Goal: Contribute content: Contribute content

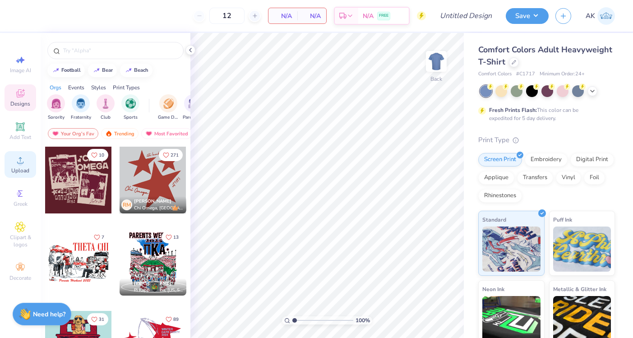
click at [26, 167] on span "Upload" at bounding box center [20, 170] width 18 height 7
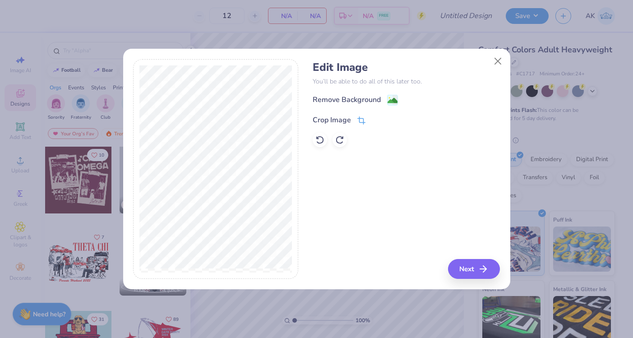
click at [355, 115] on div "Crop Image" at bounding box center [339, 120] width 53 height 11
click at [489, 1] on div "Edit Image You’ll be able to do all of this later too. Remove Background Crop I…" at bounding box center [316, 169] width 633 height 338
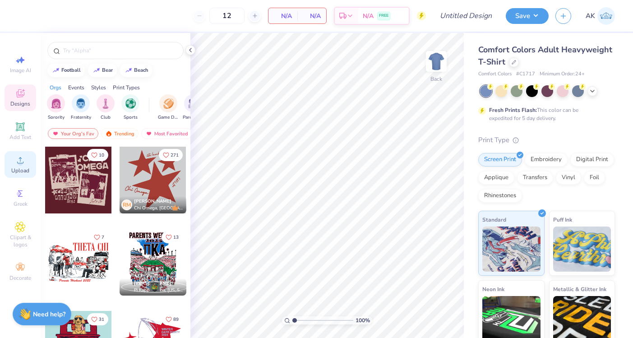
click at [21, 173] on span "Upload" at bounding box center [20, 170] width 18 height 7
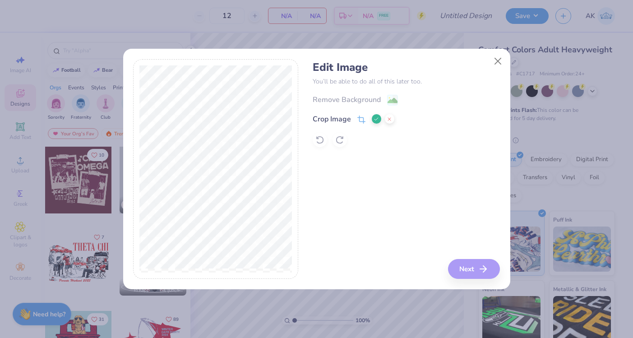
click at [373, 119] on button at bounding box center [376, 118] width 9 height 9
click at [372, 102] on div "Remove Background" at bounding box center [347, 100] width 68 height 11
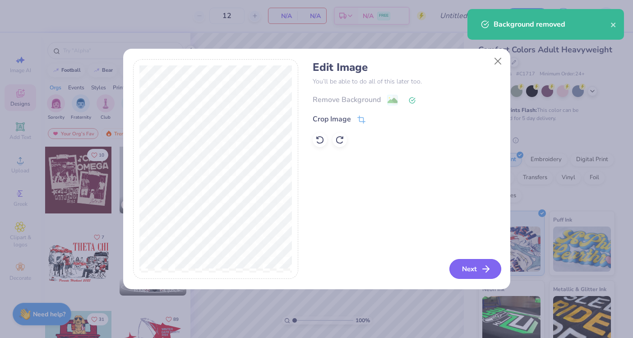
click at [453, 267] on button "Next" at bounding box center [475, 269] width 52 height 20
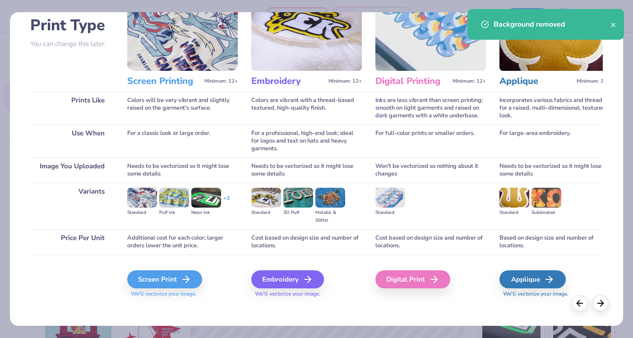
scroll to position [67, 0]
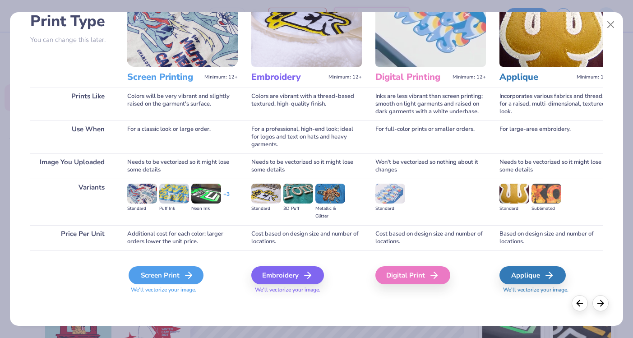
click at [165, 277] on div "Screen Print" at bounding box center [166, 275] width 75 height 18
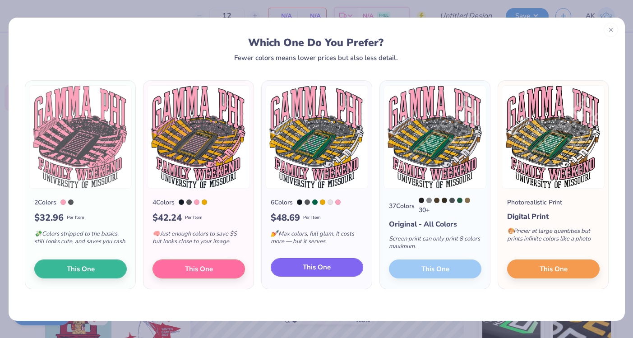
click at [295, 267] on button "This One" at bounding box center [317, 267] width 92 height 19
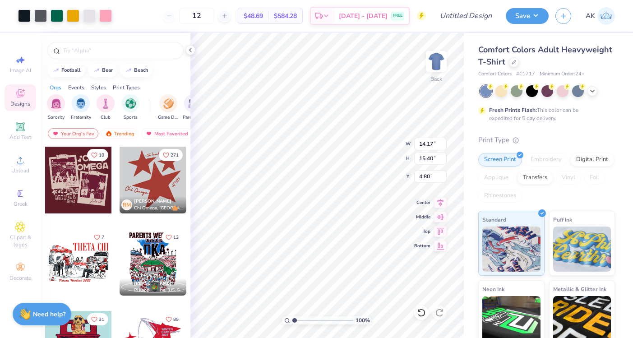
drag, startPoint x: 394, startPoint y: 119, endPoint x: 359, endPoint y: 164, distance: 57.8
click at [359, 165] on div at bounding box center [316, 169] width 633 height 338
type input "10.45"
type input "11.35"
type input "3.00"
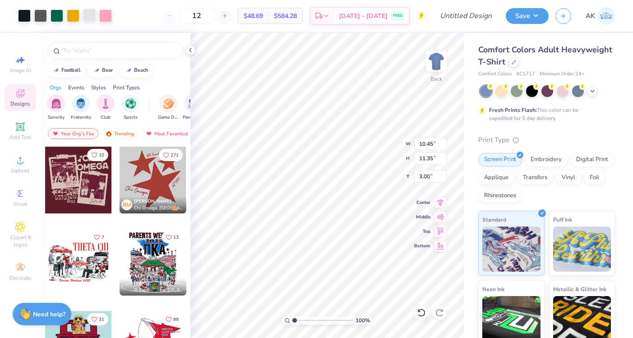
click at [89, 18] on div at bounding box center [89, 15] width 13 height 13
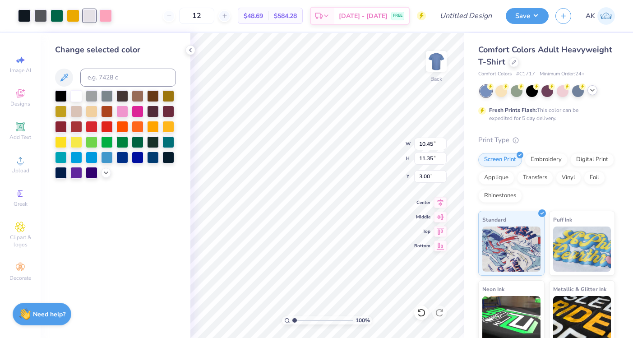
click at [589, 91] on icon at bounding box center [592, 90] width 7 height 7
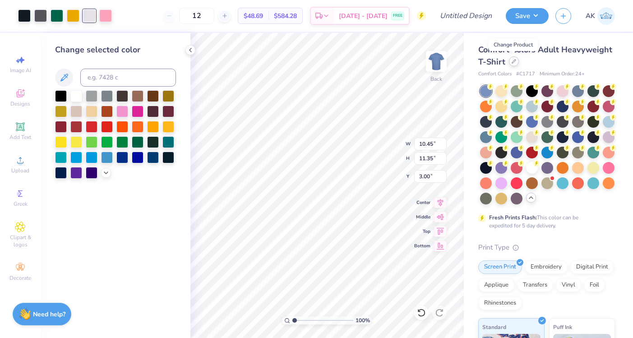
click at [514, 62] on icon at bounding box center [514, 61] width 5 height 5
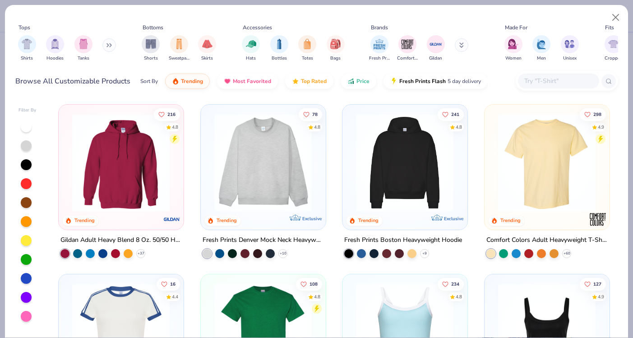
click at [529, 84] on input "text" at bounding box center [557, 81] width 69 height 10
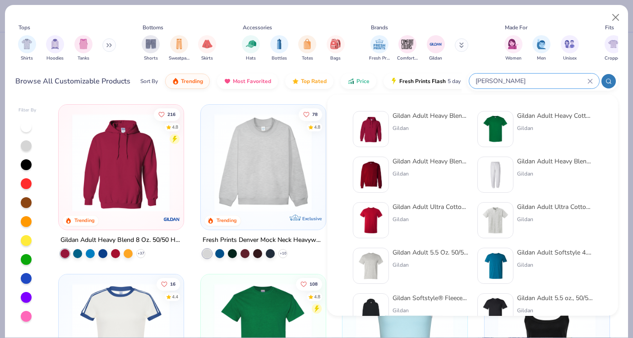
type input "[PERSON_NAME]"
click at [484, 125] on img at bounding box center [495, 129] width 28 height 28
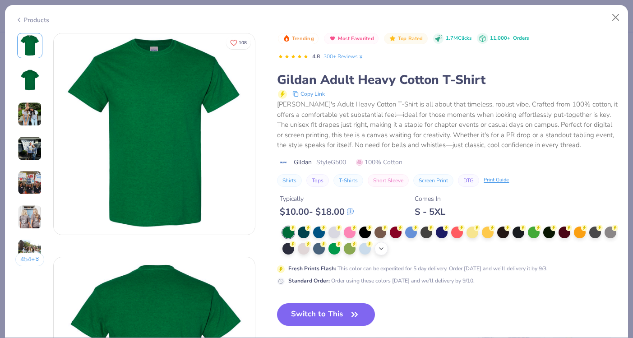
click at [381, 243] on div "+ 22" at bounding box center [381, 249] width 14 height 14
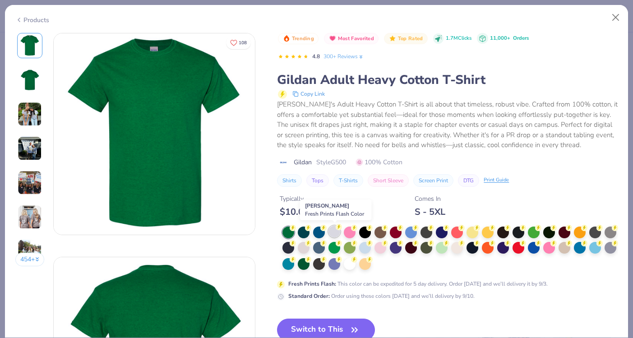
click at [335, 234] on div at bounding box center [334, 232] width 12 height 12
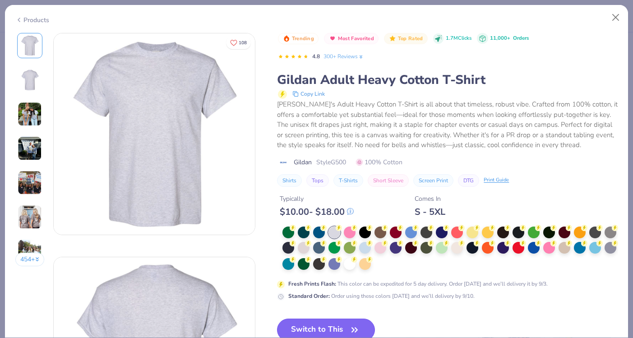
click at [336, 326] on button "Switch to This" at bounding box center [326, 329] width 98 height 23
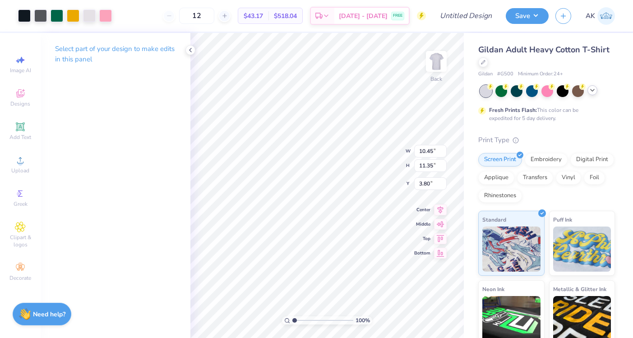
type input "11.70"
type input "12.71"
type input "3.00"
click at [40, 14] on div at bounding box center [40, 15] width 13 height 13
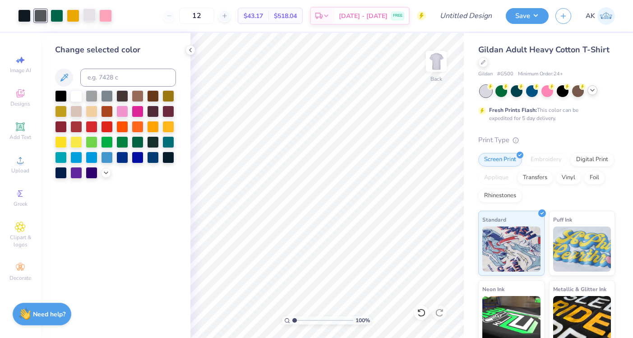
click at [89, 16] on div at bounding box center [89, 15] width 13 height 13
click at [79, 95] on div at bounding box center [76, 95] width 12 height 12
click at [42, 11] on div at bounding box center [40, 15] width 13 height 13
click at [74, 98] on div at bounding box center [76, 95] width 12 height 12
click at [421, 309] on icon at bounding box center [421, 313] width 8 height 8
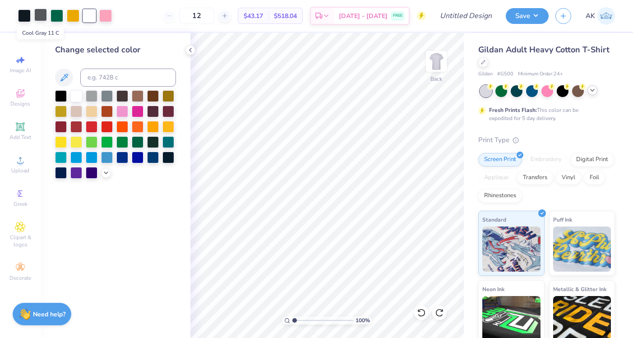
click at [44, 15] on div at bounding box center [40, 15] width 13 height 13
click at [59, 92] on div at bounding box center [61, 95] width 12 height 12
click at [419, 310] on icon at bounding box center [421, 312] width 9 height 9
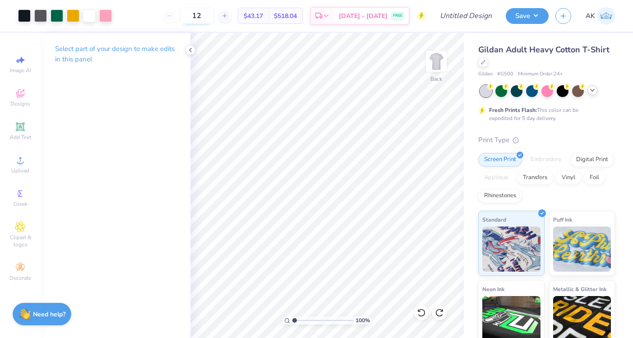
click at [214, 15] on input "12" at bounding box center [196, 16] width 35 height 16
type input "1"
type input "50"
click at [40, 15] on div at bounding box center [40, 15] width 13 height 13
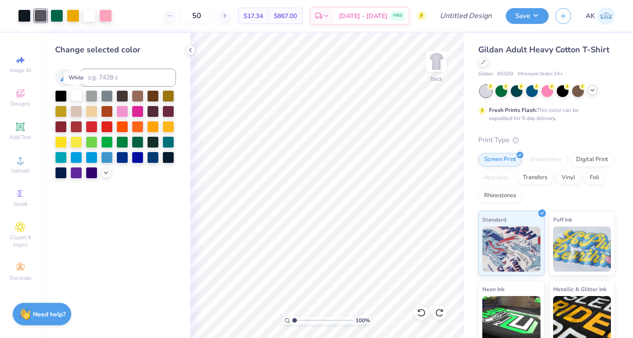
click at [76, 98] on div at bounding box center [76, 95] width 12 height 12
click at [74, 16] on div at bounding box center [73, 15] width 13 height 13
click at [89, 172] on div at bounding box center [92, 172] width 12 height 12
click at [82, 172] on div at bounding box center [76, 172] width 12 height 12
click at [108, 173] on icon at bounding box center [105, 171] width 7 height 7
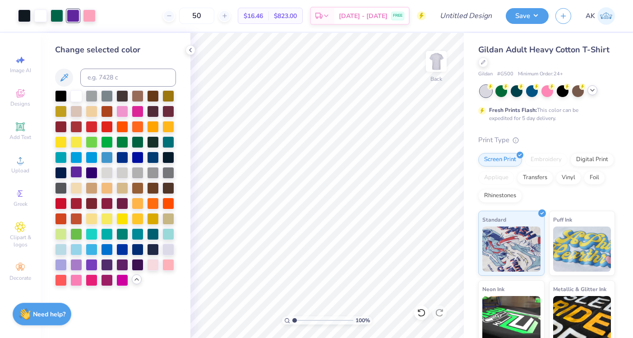
click at [78, 170] on div at bounding box center [76, 172] width 12 height 12
click at [106, 263] on div at bounding box center [107, 264] width 12 height 12
click at [95, 259] on div at bounding box center [92, 264] width 12 height 12
click at [119, 266] on div at bounding box center [122, 264] width 12 height 12
click at [142, 265] on div at bounding box center [138, 264] width 12 height 12
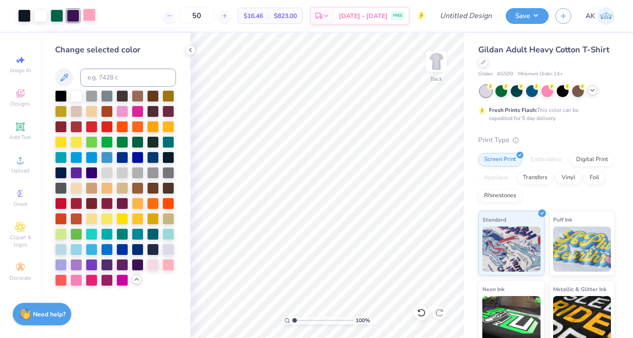
click at [90, 15] on div at bounding box center [89, 15] width 13 height 13
click at [171, 241] on div at bounding box center [115, 188] width 121 height 196
click at [171, 246] on div at bounding box center [168, 249] width 12 height 12
click at [62, 261] on div at bounding box center [61, 264] width 12 height 12
click at [537, 13] on button "Save" at bounding box center [527, 15] width 43 height 16
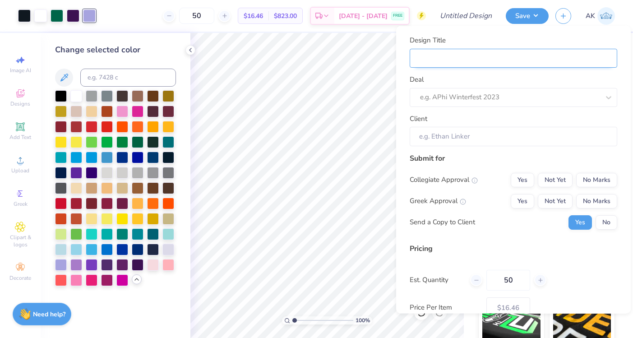
click at [474, 61] on input "Design Title" at bounding box center [513, 57] width 207 height 19
type input "g"
type input "ga"
type input "g"
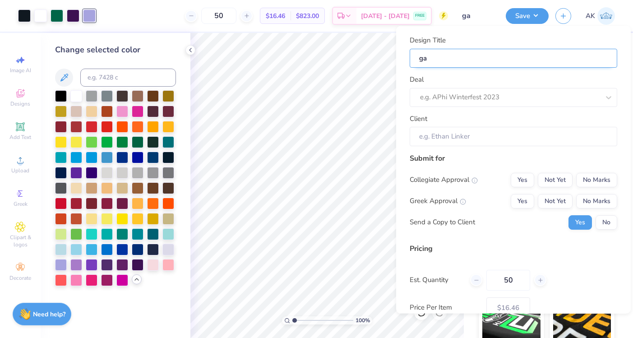
type input "g"
type input "gp"
type input "gph"
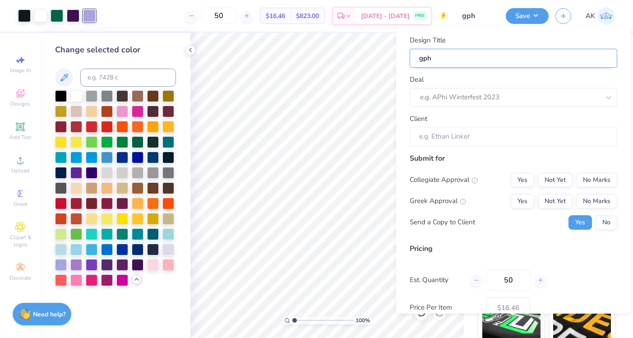
type input "gphi"
type input "gphi d"
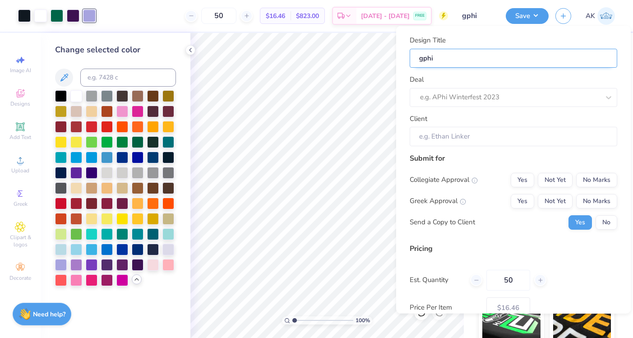
type input "gphi d"
type input "gphi da"
type input "gphi dad"
type input "gphi dads"
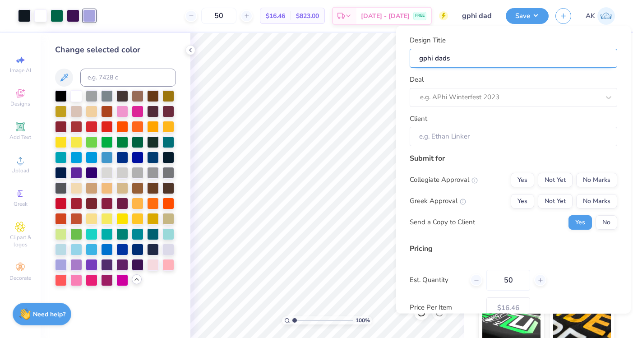
type input "gphi dads"
type input "gphi dads d"
type input "gphi dads da"
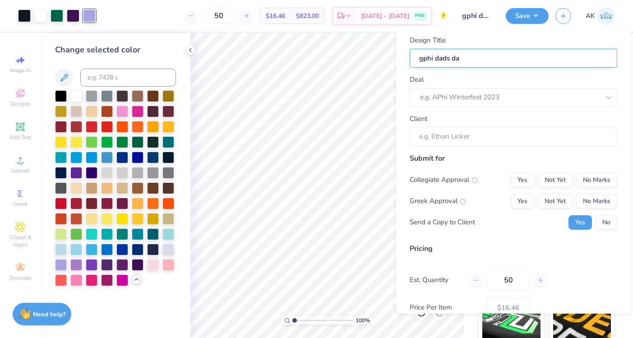
type input "gphi dads day"
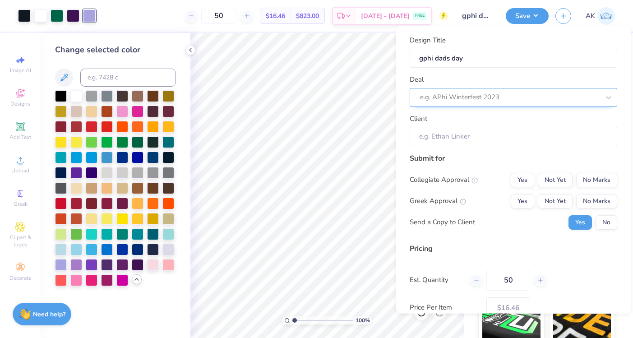
click at [470, 89] on div "e.g. APhi Winterfest 2023" at bounding box center [513, 97] width 207 height 19
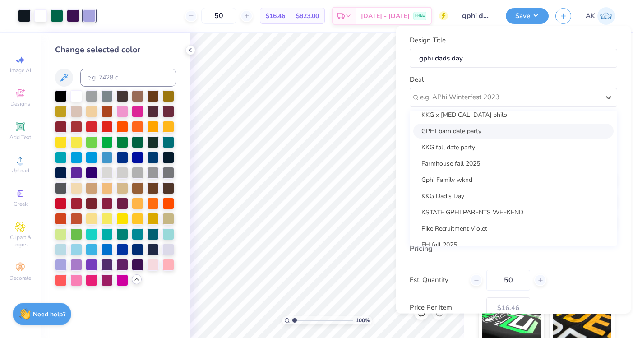
scroll to position [203, 0]
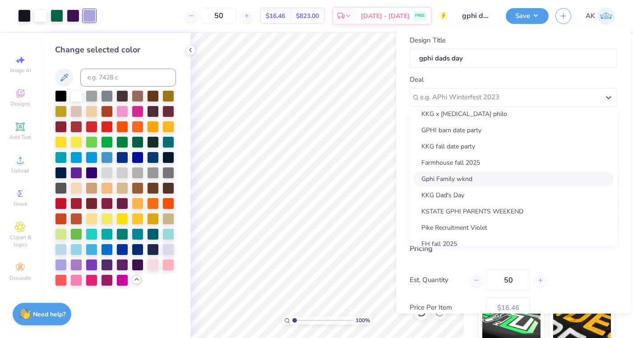
click at [465, 176] on div "Gphi Family wknd" at bounding box center [513, 178] width 200 height 15
type input "[PERSON_NAME]"
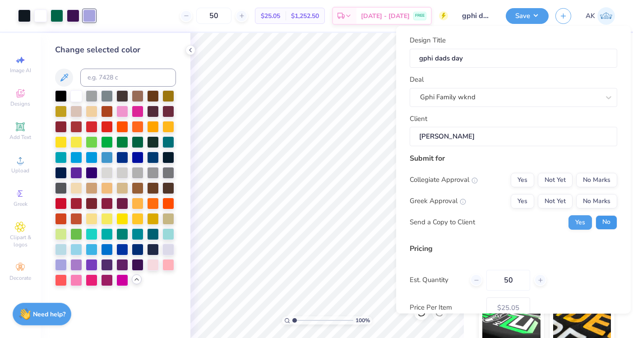
click at [601, 221] on button "No" at bounding box center [606, 222] width 22 height 14
click at [566, 197] on button "Not Yet" at bounding box center [555, 201] width 35 height 14
click at [559, 180] on button "Not Yet" at bounding box center [555, 179] width 35 height 14
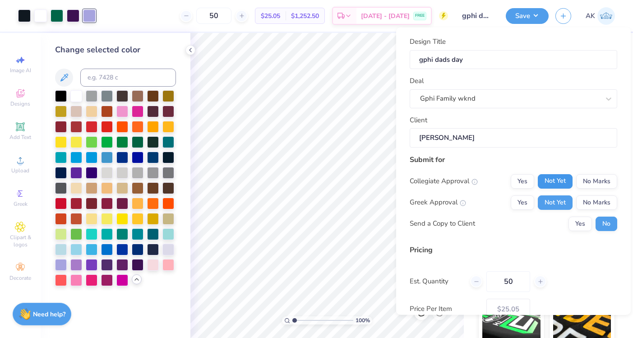
scroll to position [57, 0]
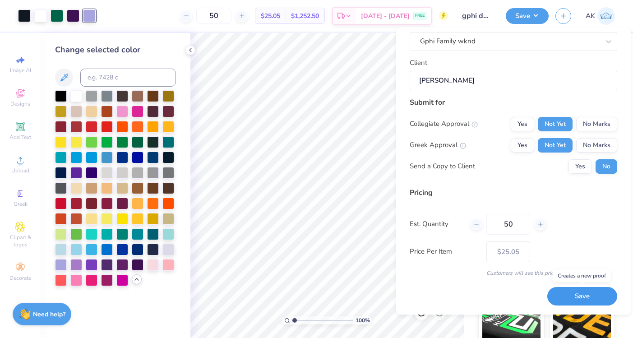
click at [572, 295] on button "Save" at bounding box center [582, 296] width 70 height 18
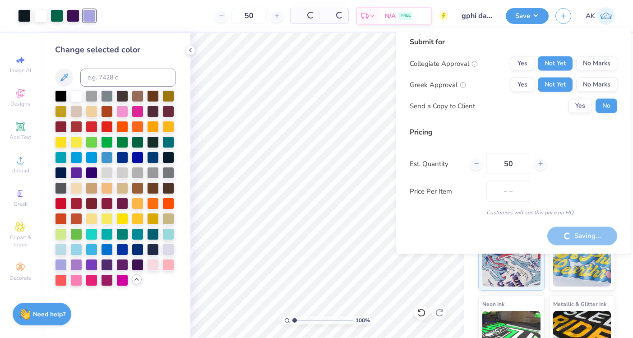
type input "$16.46"
